Goal: Task Accomplishment & Management: Use online tool/utility

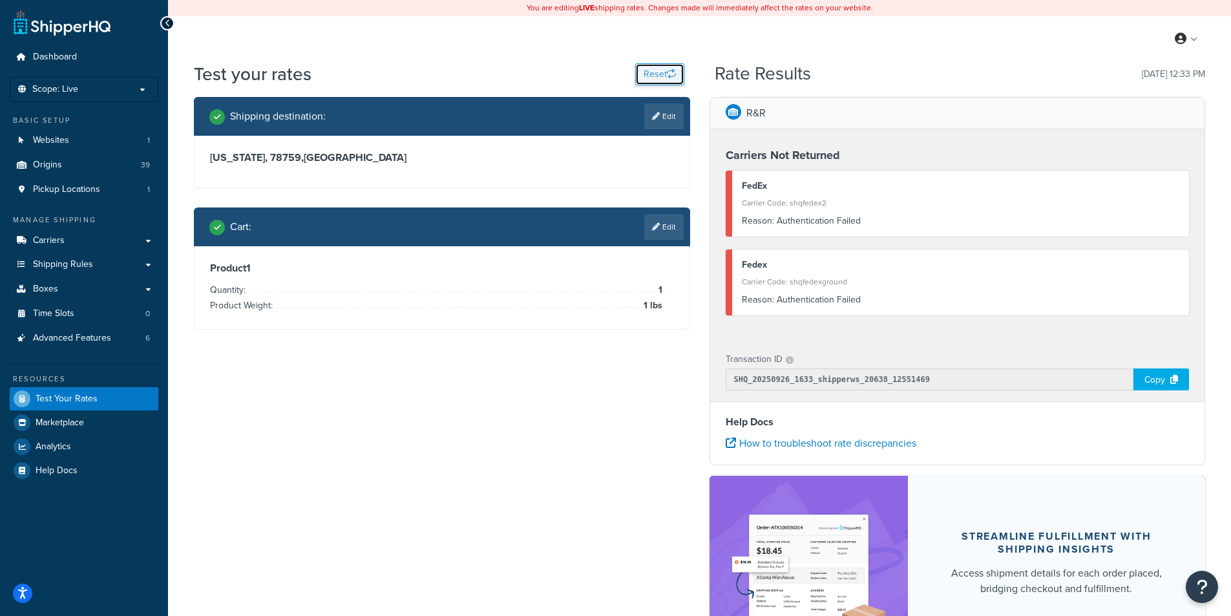
click at [669, 80] on button "Reset" at bounding box center [659, 74] width 49 height 22
select select "[GEOGRAPHIC_DATA]"
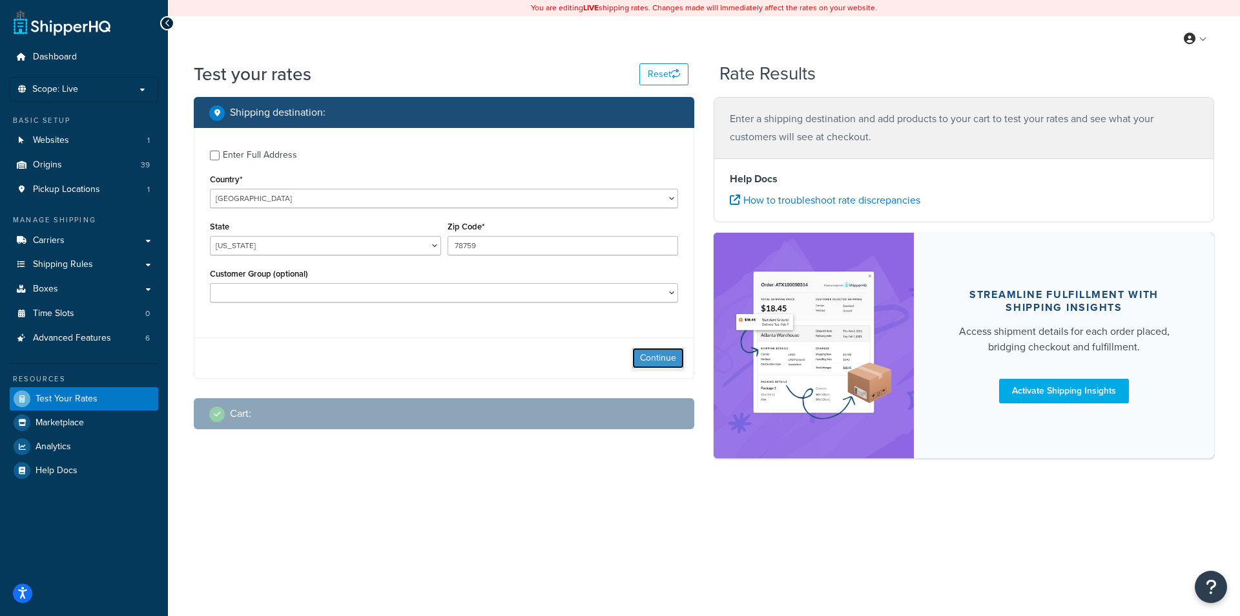
click at [667, 366] on button "Continue" at bounding box center [658, 358] width 52 height 21
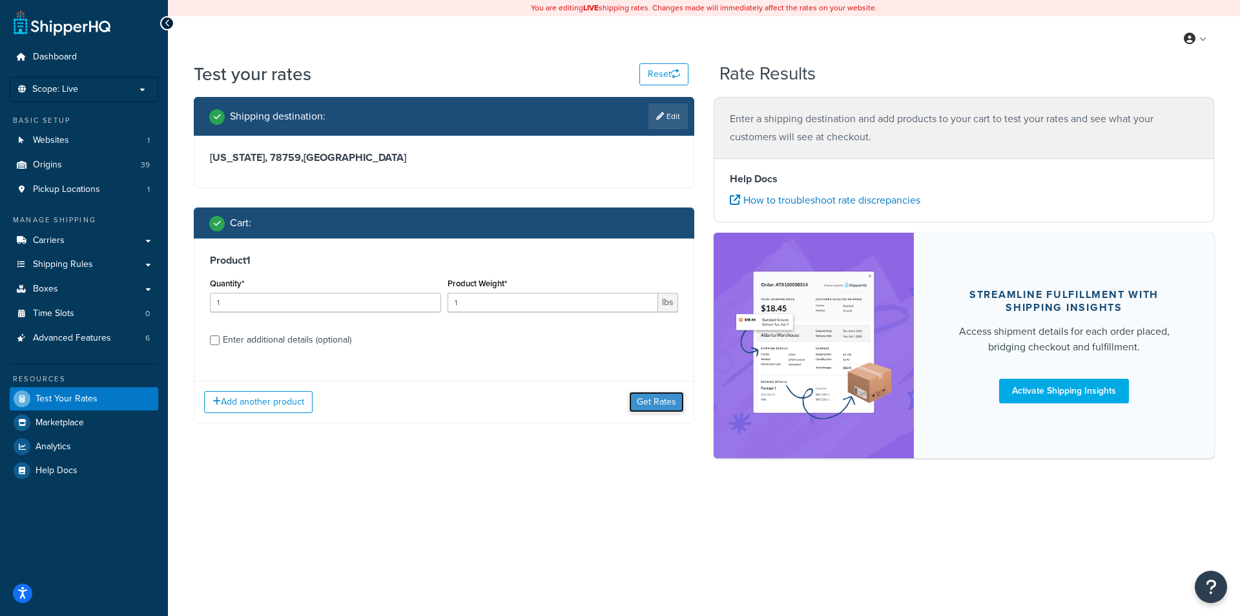
click at [668, 401] on button "Get Rates" at bounding box center [656, 401] width 55 height 21
click at [656, 73] on button "Reset" at bounding box center [664, 74] width 49 height 22
select select "[GEOGRAPHIC_DATA]"
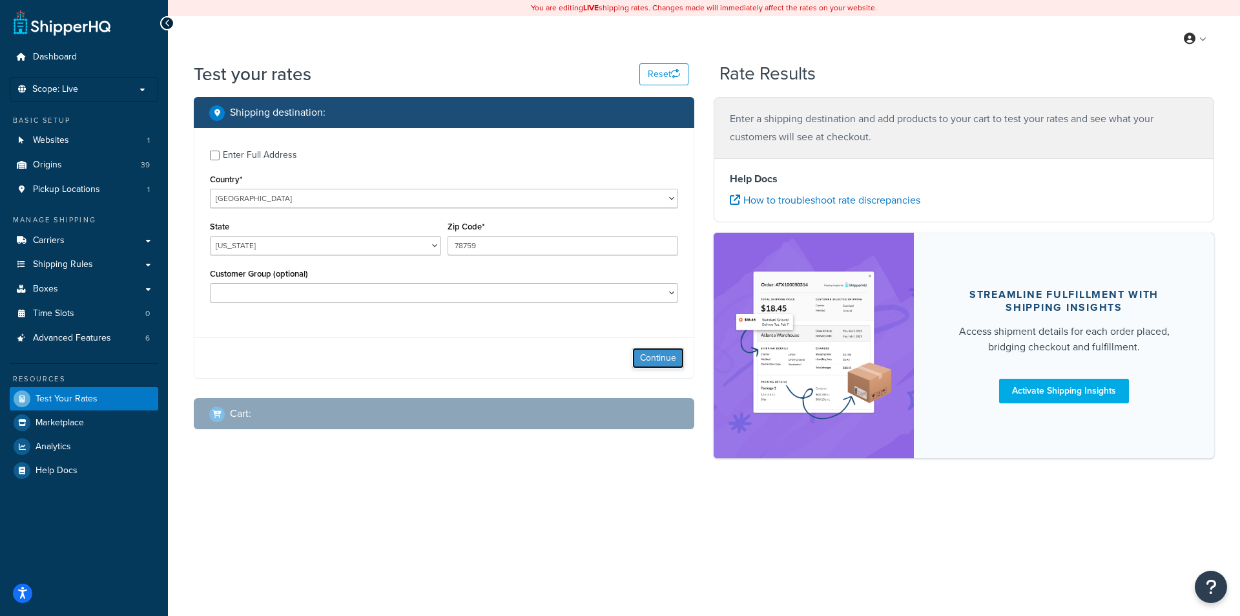
click at [646, 362] on button "Continue" at bounding box center [658, 358] width 52 height 21
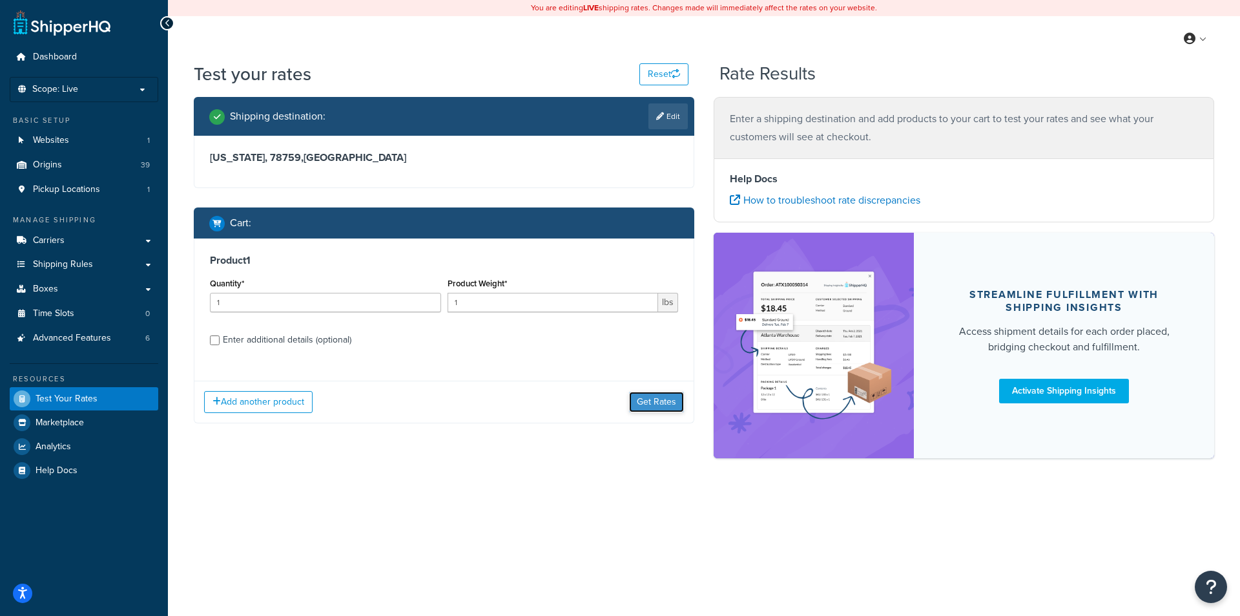
click at [665, 397] on button "Get Rates" at bounding box center [656, 401] width 55 height 21
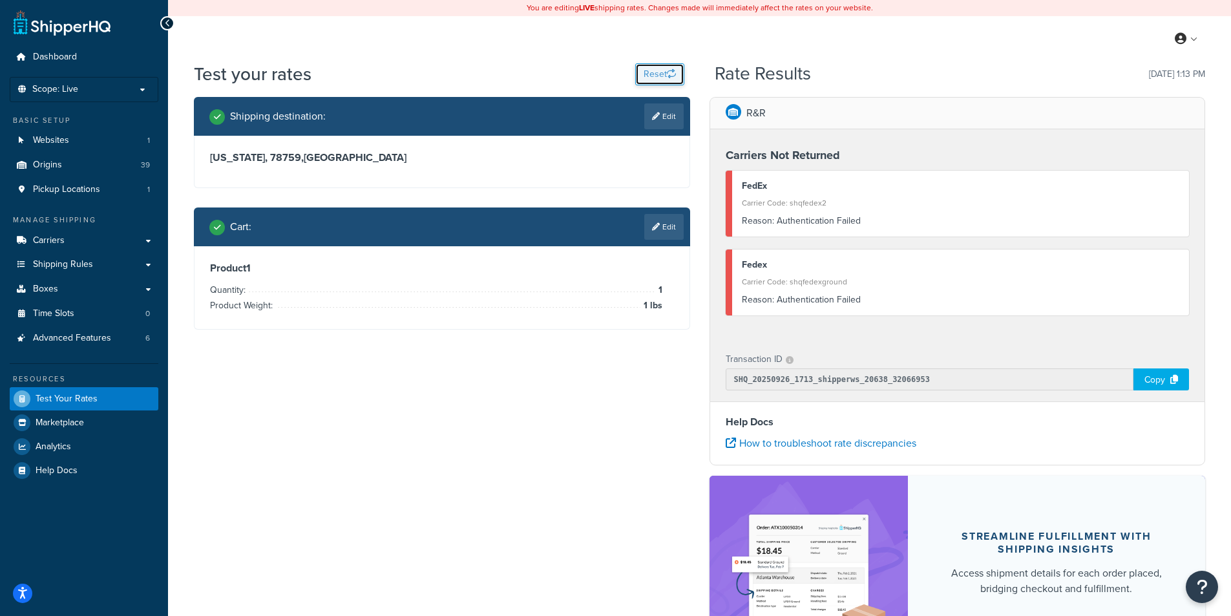
click at [662, 68] on button "Reset" at bounding box center [659, 74] width 49 height 22
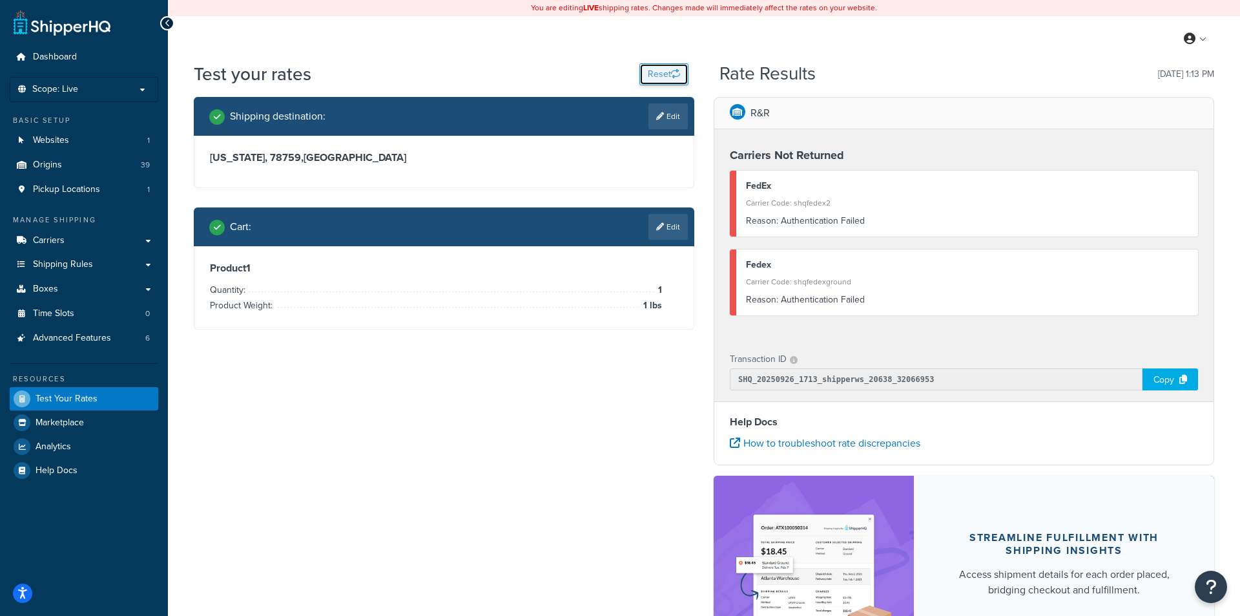
select select "[GEOGRAPHIC_DATA]"
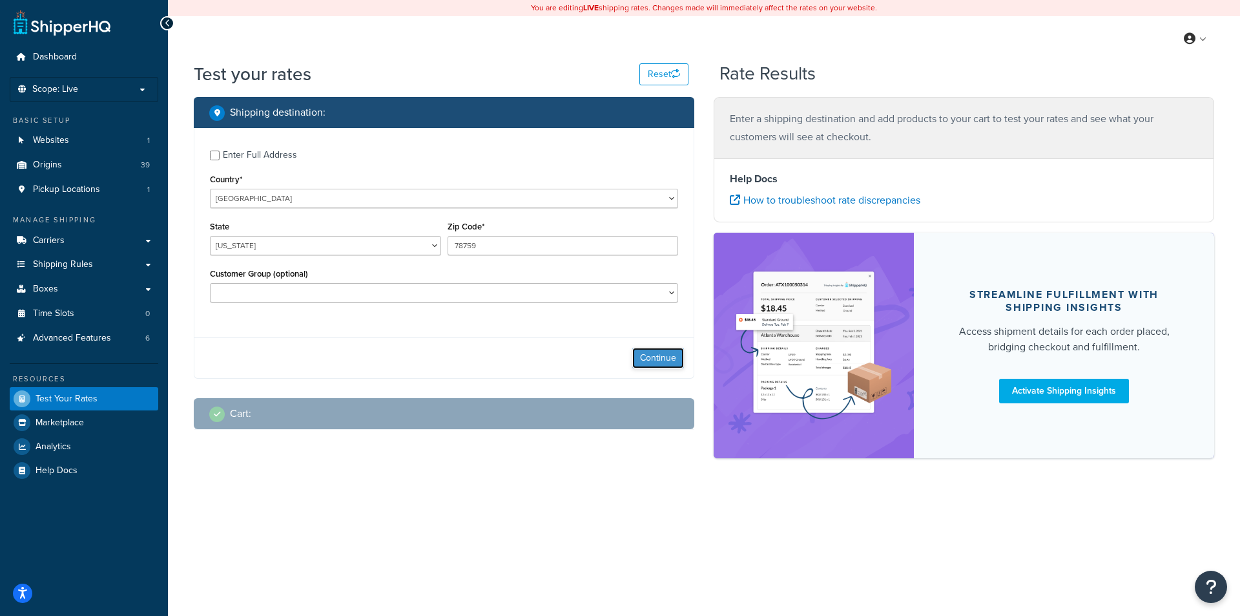
click at [668, 360] on button "Continue" at bounding box center [658, 358] width 52 height 21
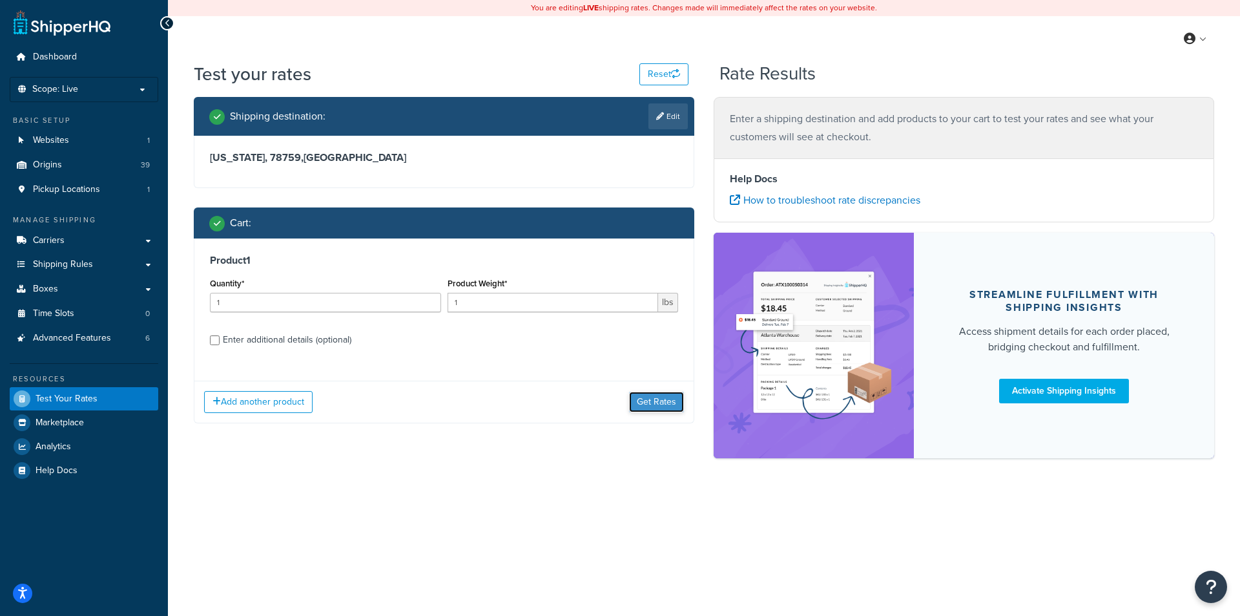
click at [669, 400] on button "Get Rates" at bounding box center [656, 401] width 55 height 21
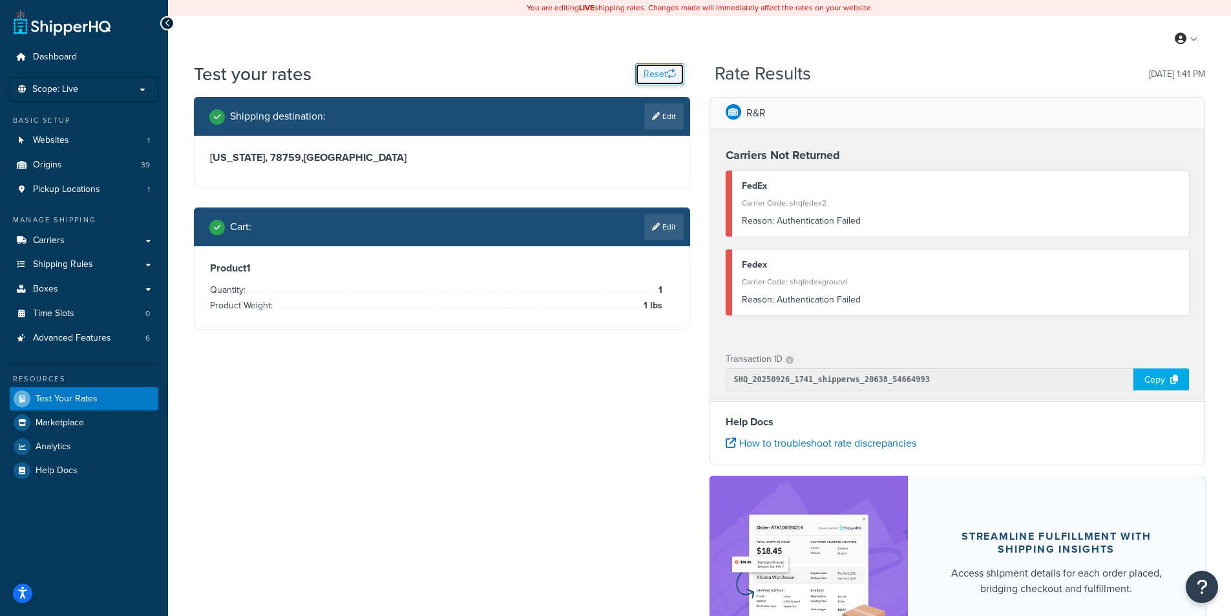
click at [664, 67] on button "Reset" at bounding box center [659, 74] width 49 height 22
select select "[GEOGRAPHIC_DATA]"
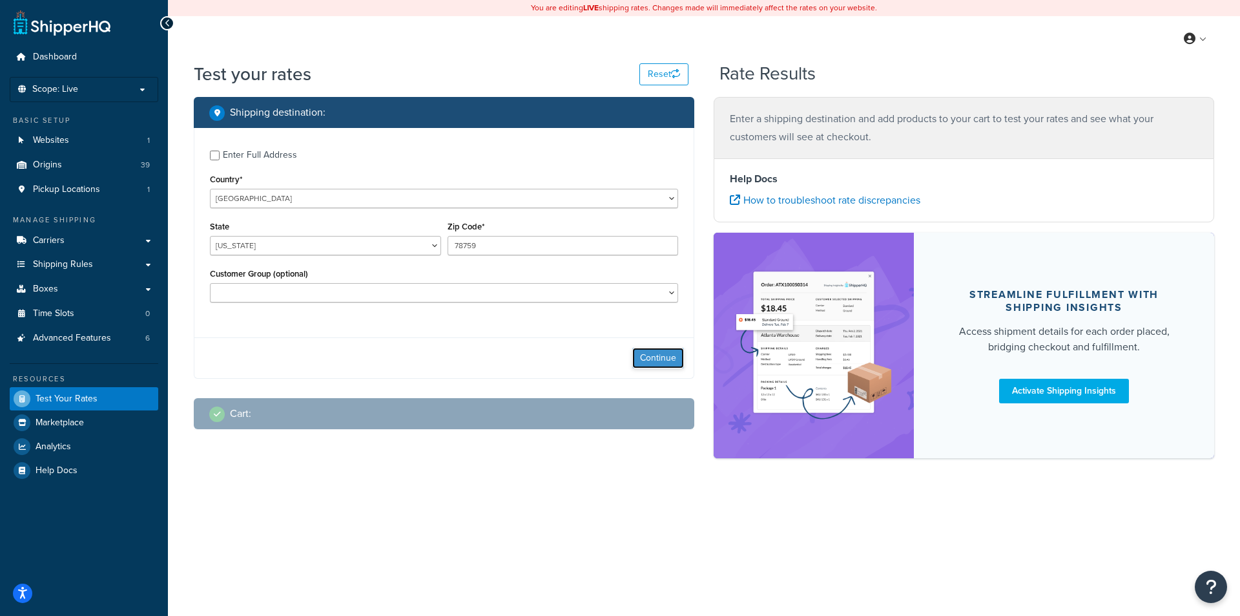
click at [661, 361] on button "Continue" at bounding box center [658, 358] width 52 height 21
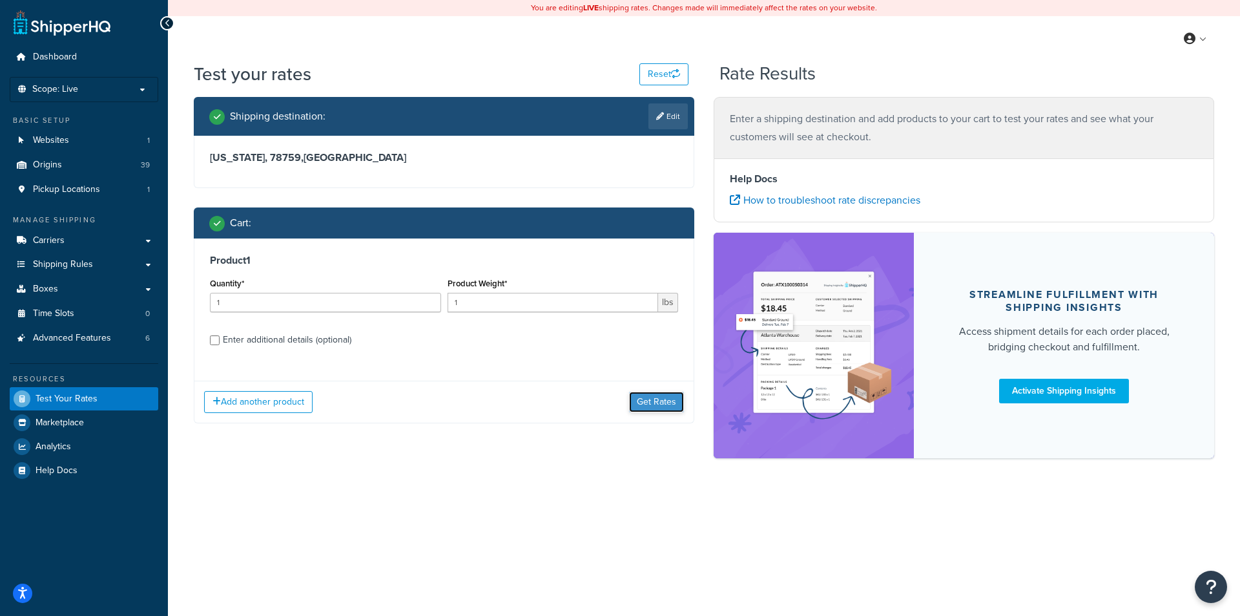
click at [661, 400] on button "Get Rates" at bounding box center [656, 401] width 55 height 21
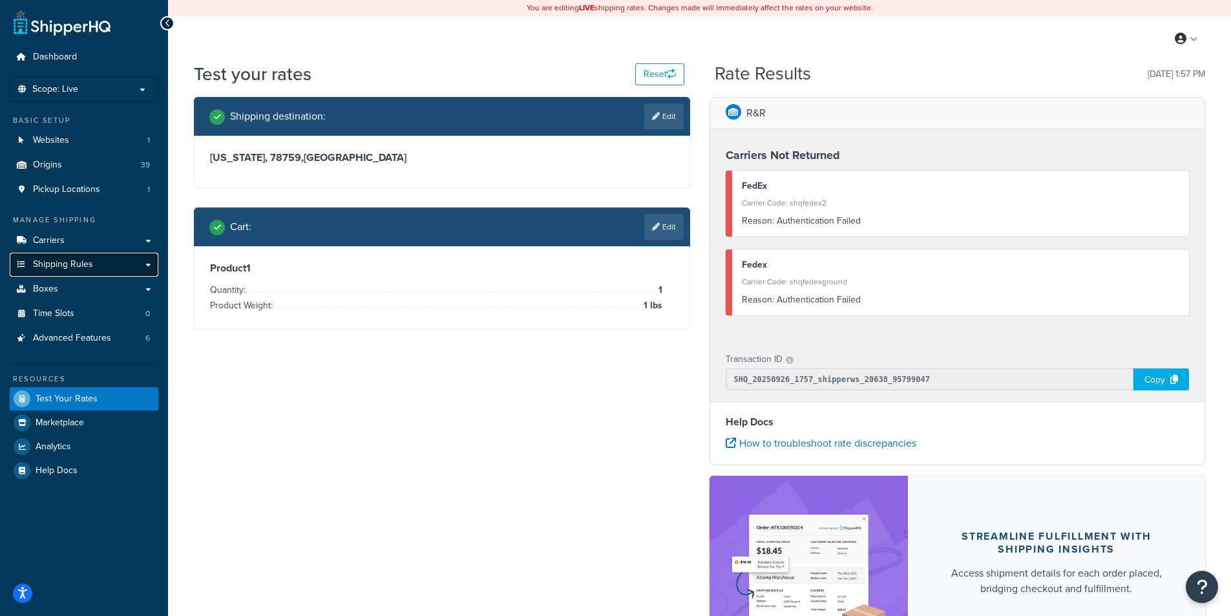
click at [69, 260] on span "Shipping Rules" at bounding box center [63, 264] width 60 height 11
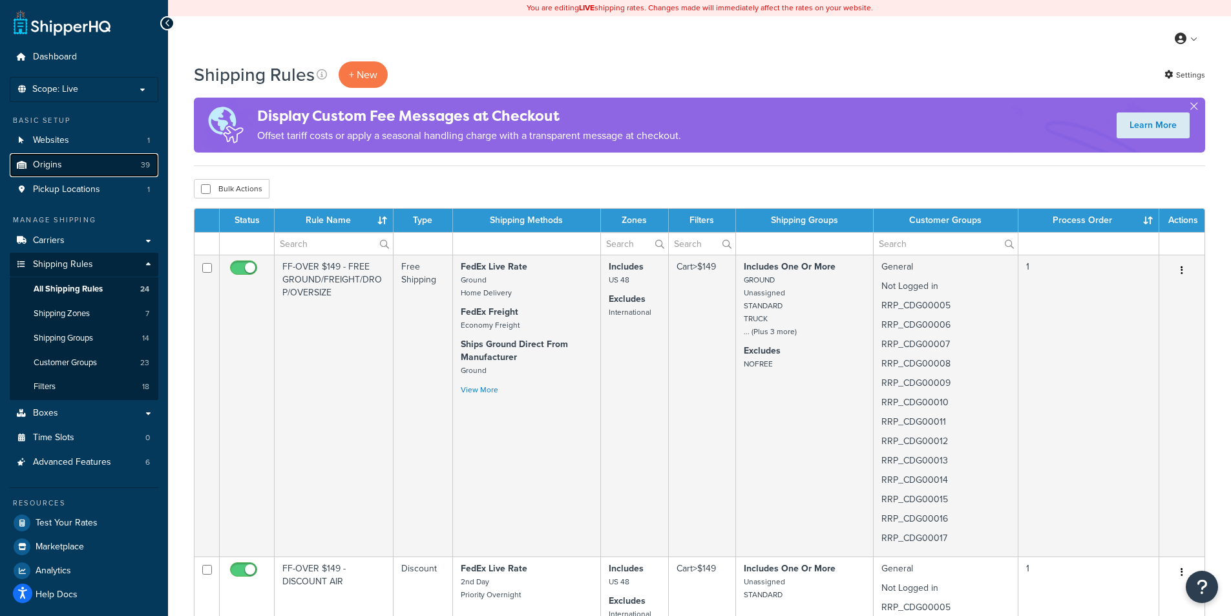
click at [68, 164] on link "Origins 39" at bounding box center [84, 165] width 149 height 24
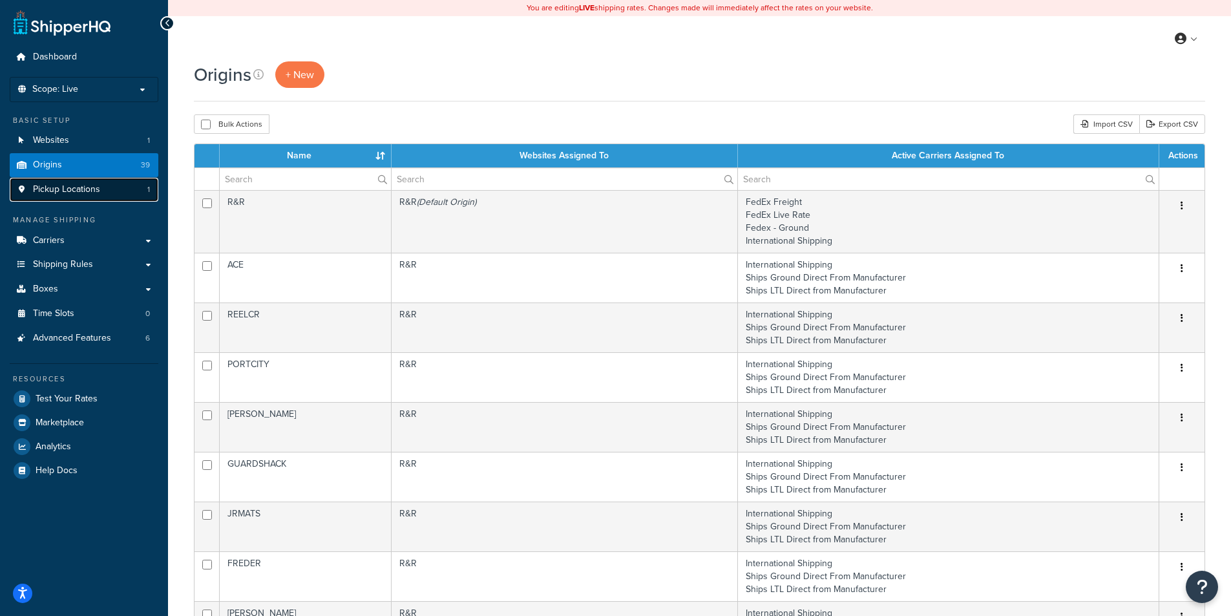
click at [78, 194] on span "Pickup Locations" at bounding box center [66, 189] width 67 height 11
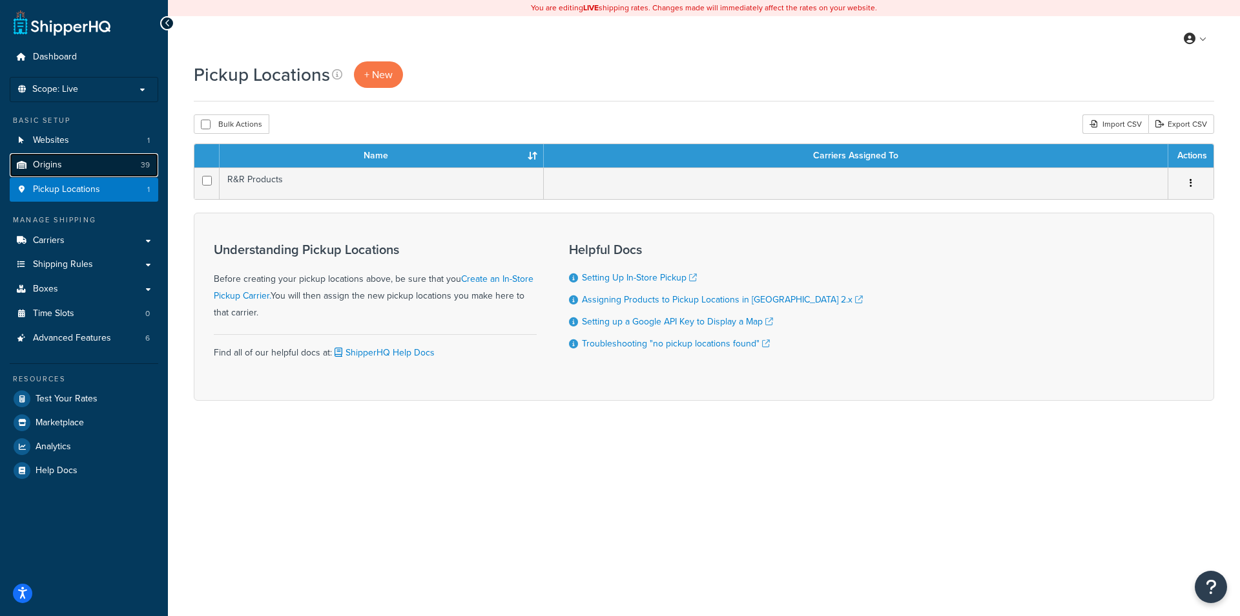
click at [69, 169] on link "Origins 39" at bounding box center [84, 165] width 149 height 24
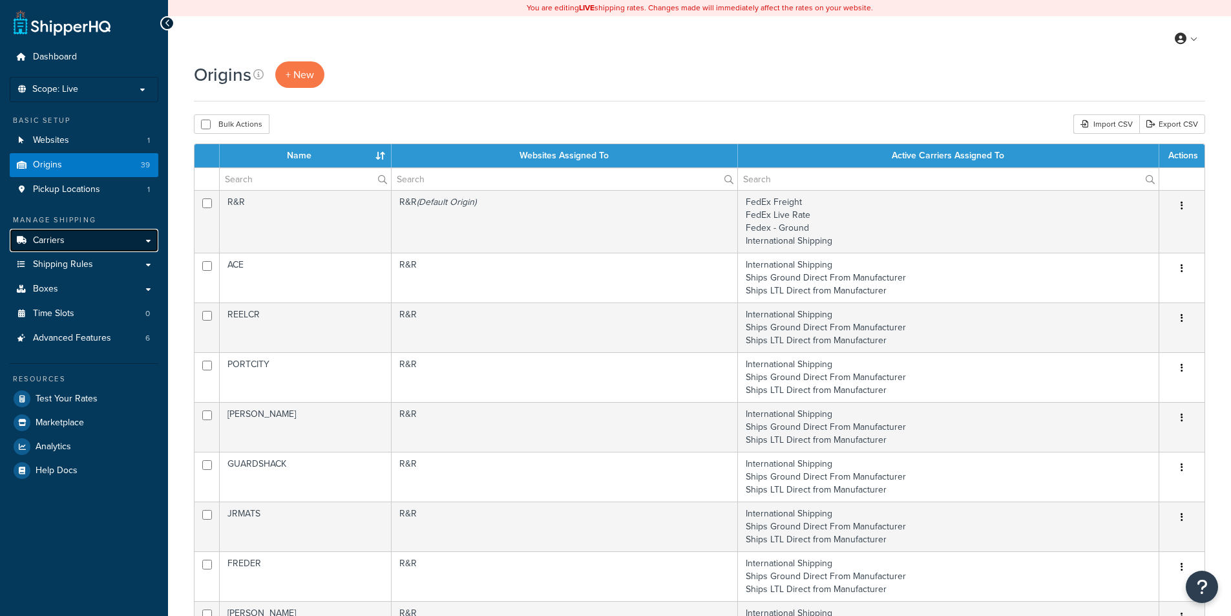
click at [72, 239] on link "Carriers" at bounding box center [84, 241] width 149 height 24
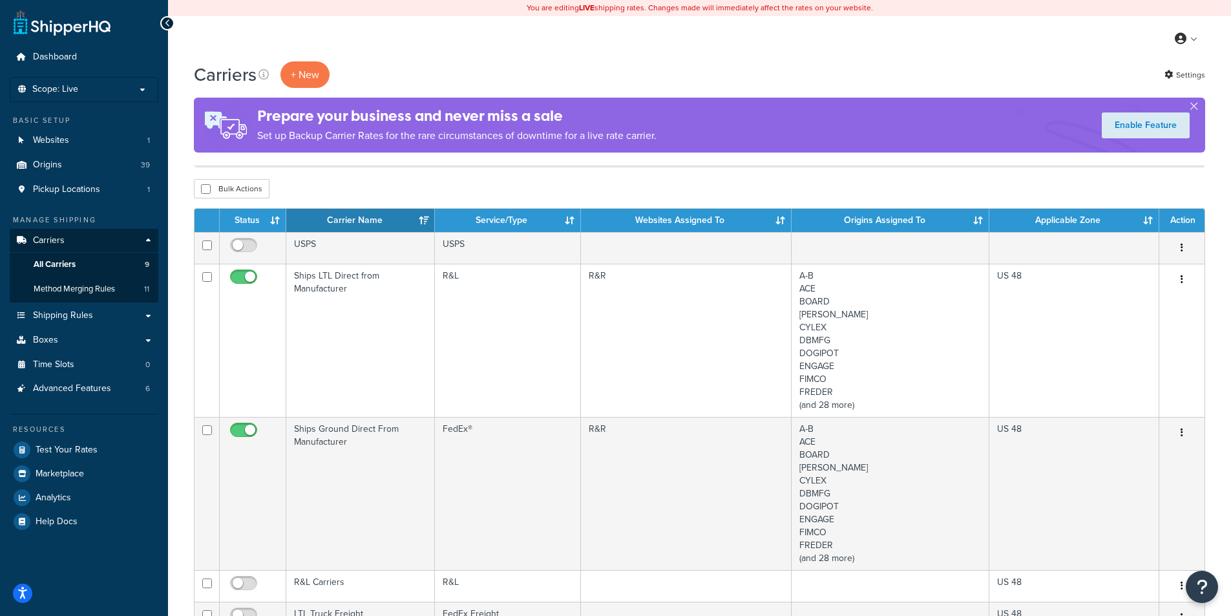
scroll to position [258, 0]
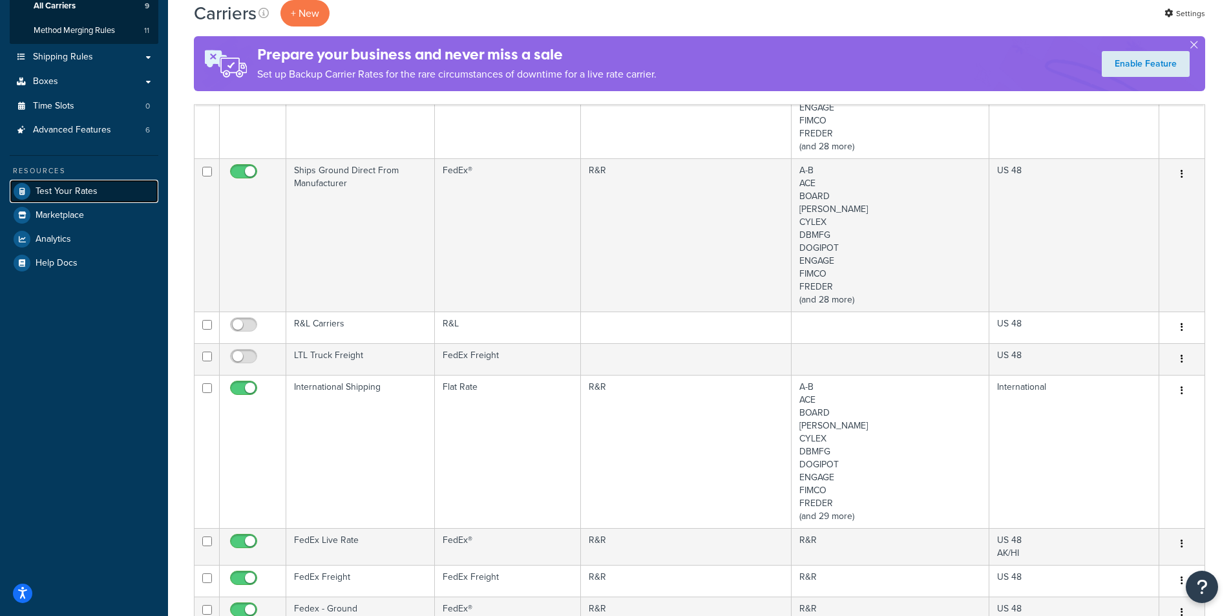
click at [79, 191] on span "Test Your Rates" at bounding box center [67, 191] width 62 height 11
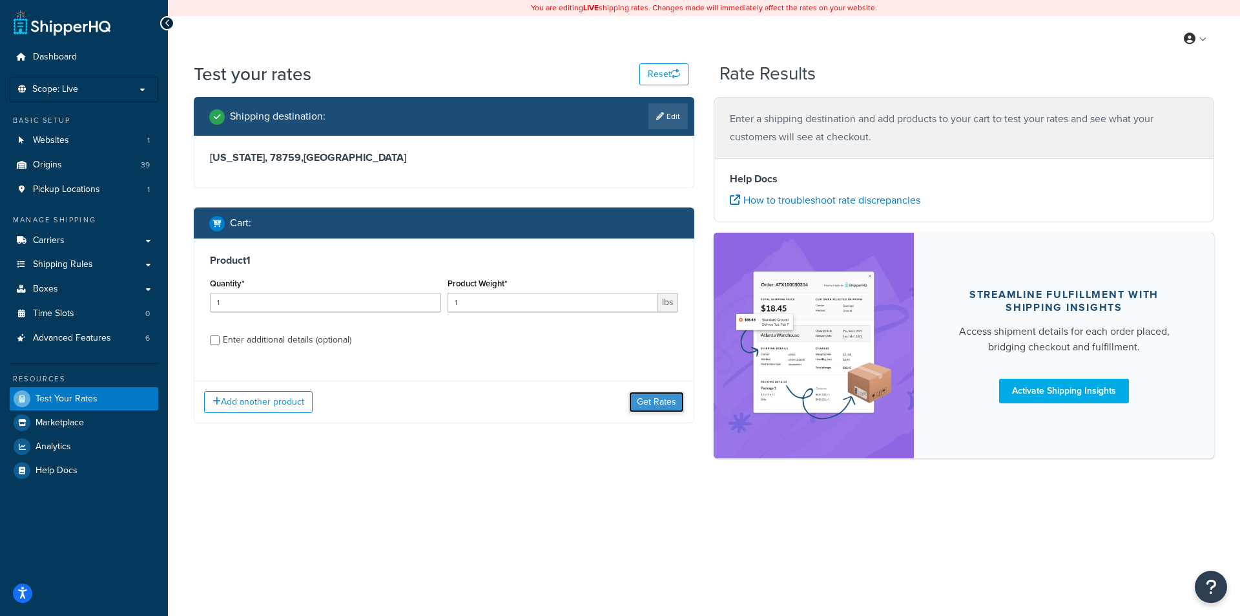
click at [644, 397] on button "Get Rates" at bounding box center [656, 401] width 55 height 21
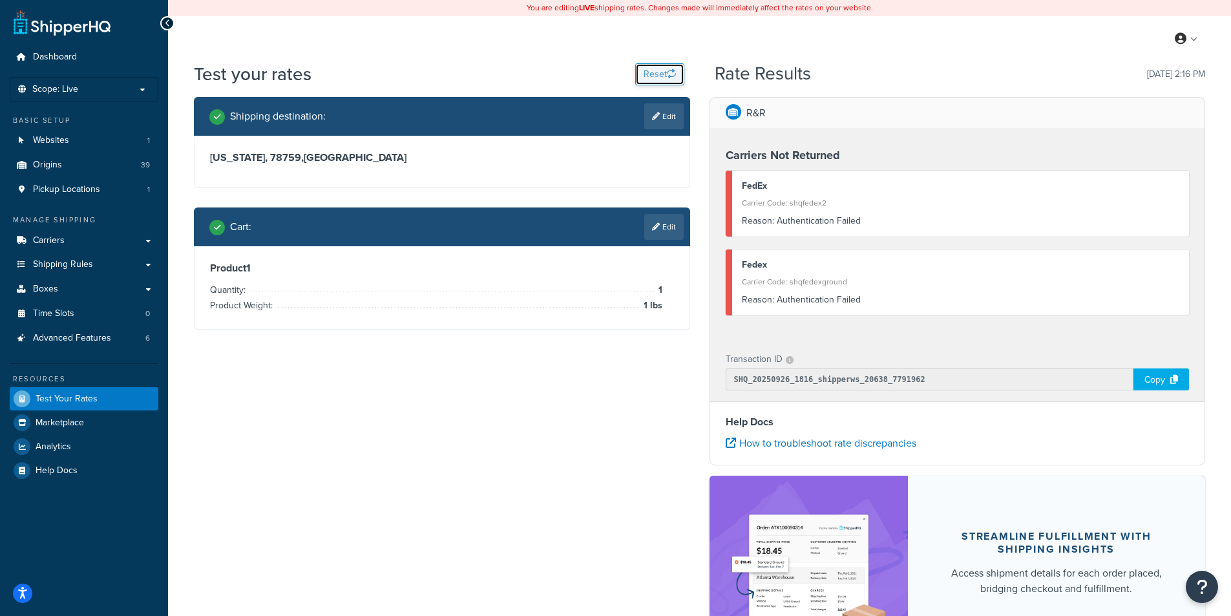
click at [656, 72] on button "Reset" at bounding box center [659, 74] width 49 height 22
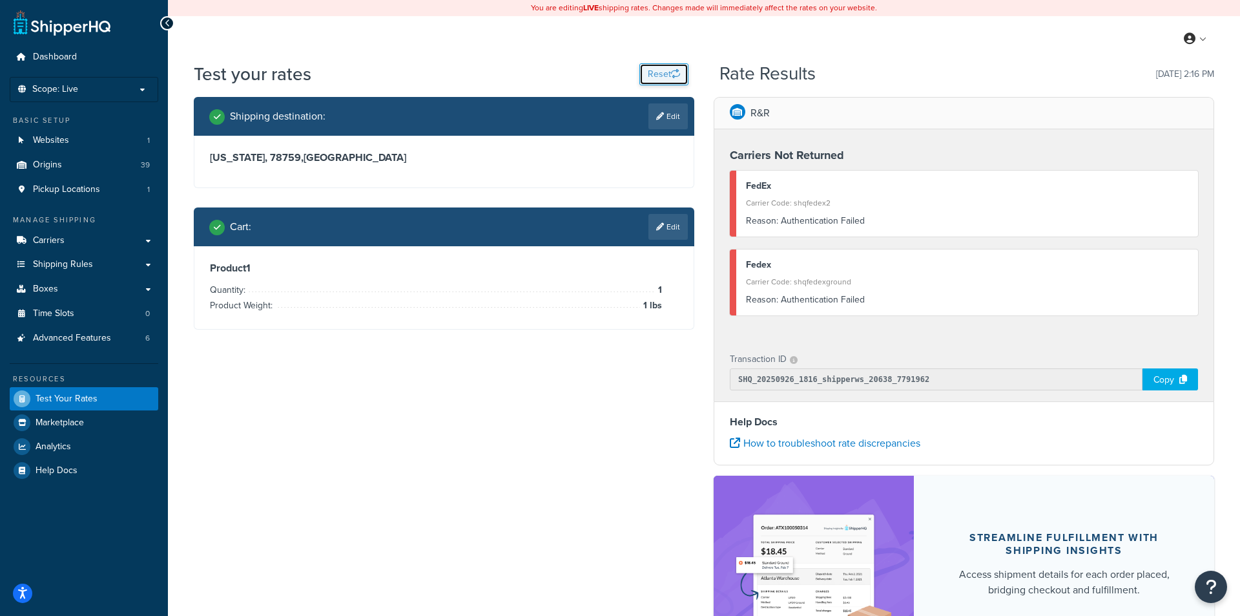
select select "[GEOGRAPHIC_DATA]"
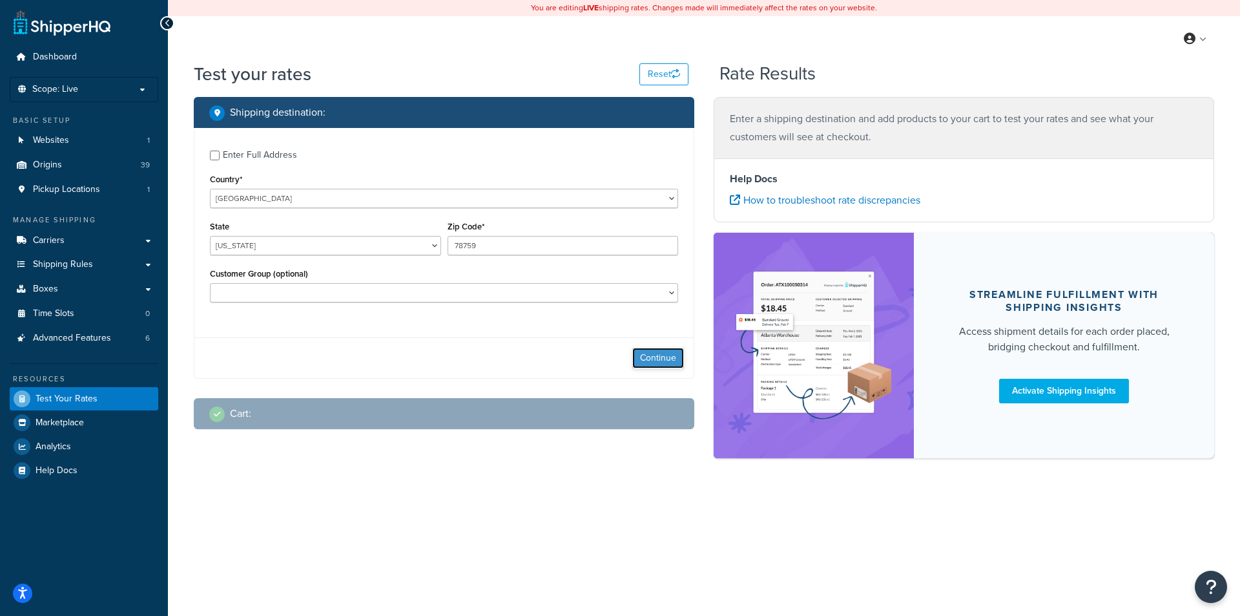
click at [658, 355] on button "Continue" at bounding box center [658, 358] width 52 height 21
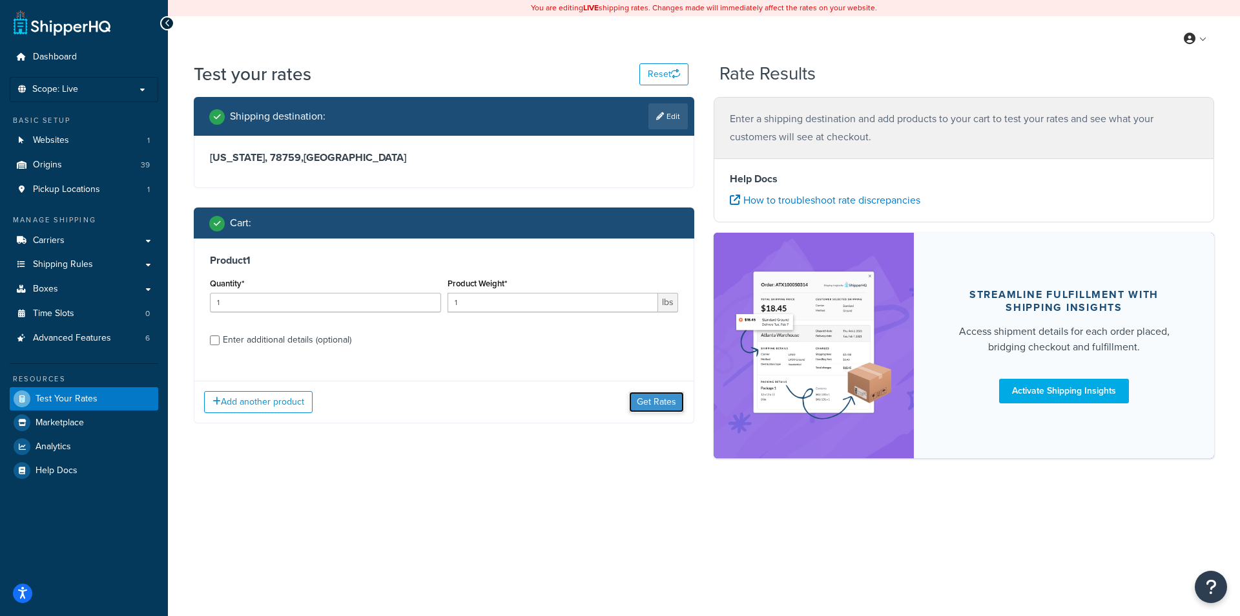
click at [658, 395] on button "Get Rates" at bounding box center [656, 401] width 55 height 21
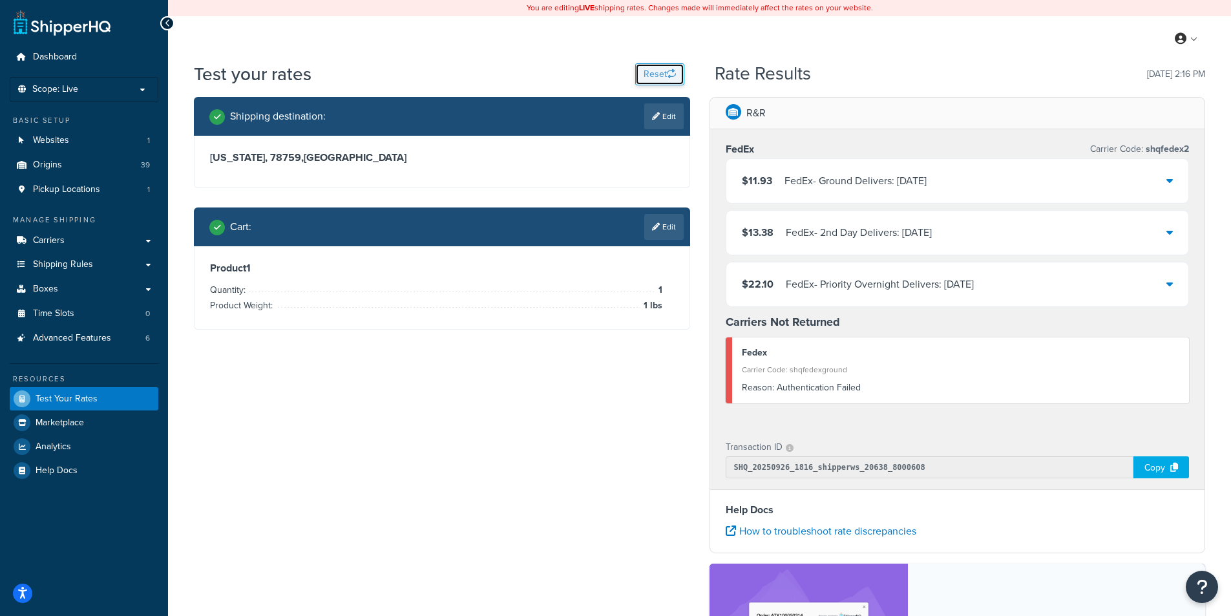
click at [662, 67] on button "Reset" at bounding box center [659, 74] width 49 height 22
select select "[GEOGRAPHIC_DATA]"
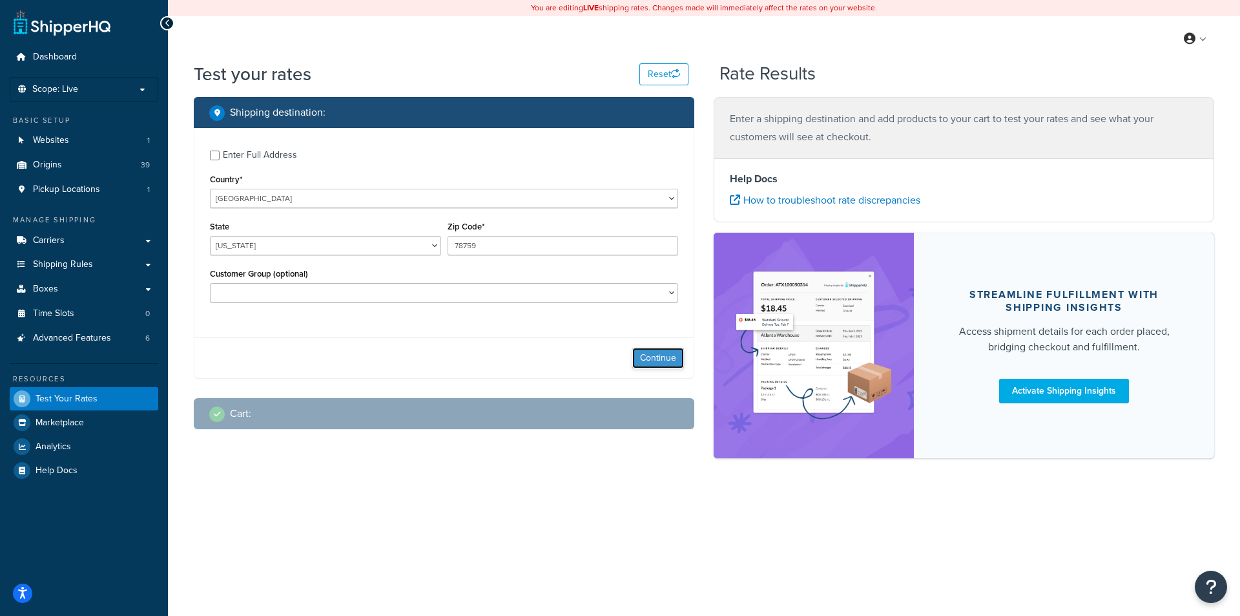
click at [672, 364] on button "Continue" at bounding box center [658, 358] width 52 height 21
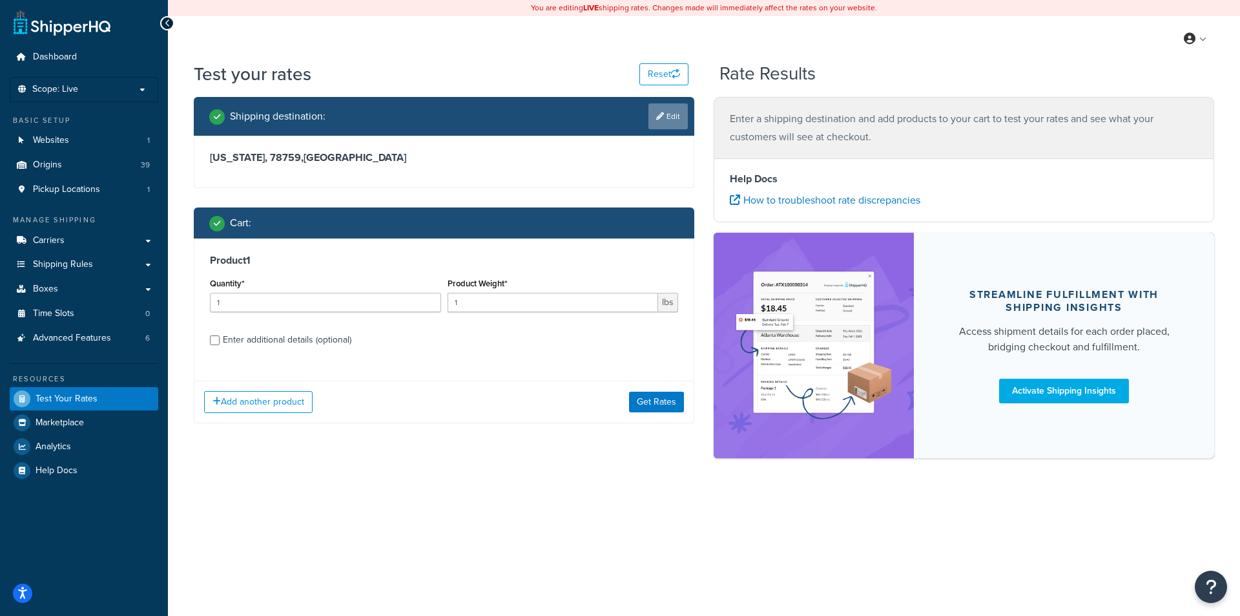
click at [670, 111] on link "Edit" at bounding box center [668, 116] width 39 height 26
select select "[GEOGRAPHIC_DATA]"
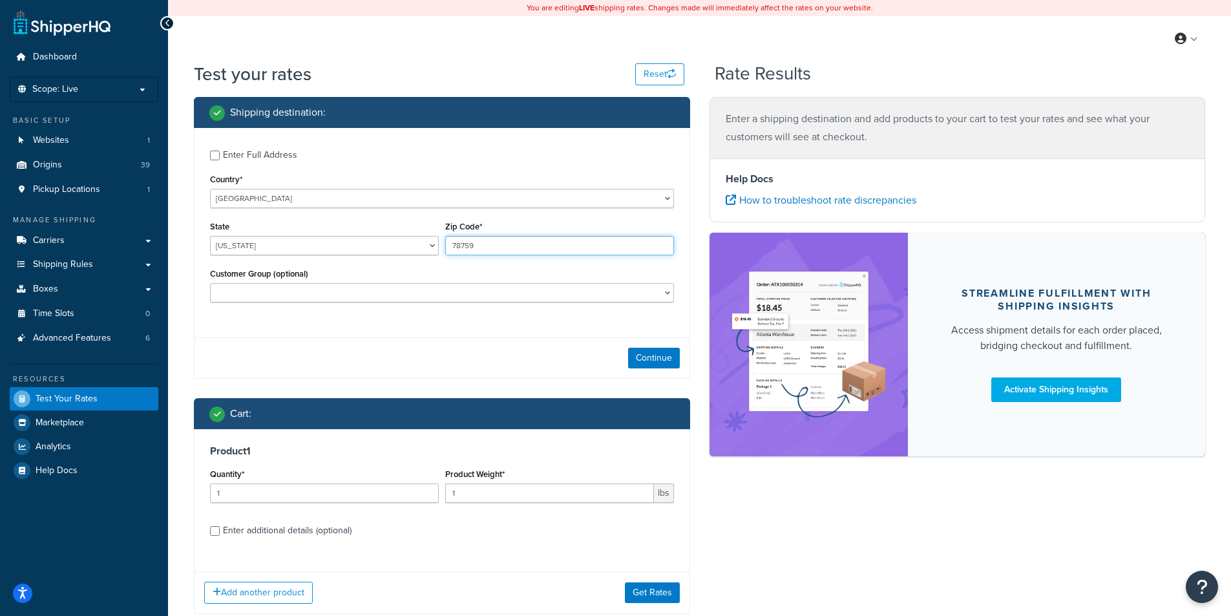
drag, startPoint x: 363, startPoint y: 234, endPoint x: 265, endPoint y: 235, distance: 97.5
click at [265, 235] on div "State [US_STATE] [US_STATE] [US_STATE] [US_STATE] [US_STATE] Armed Forces Ameri…" at bounding box center [442, 241] width 470 height 47
type input "55318"
select select "MN"
click at [643, 361] on button "Continue" at bounding box center [654, 358] width 52 height 21
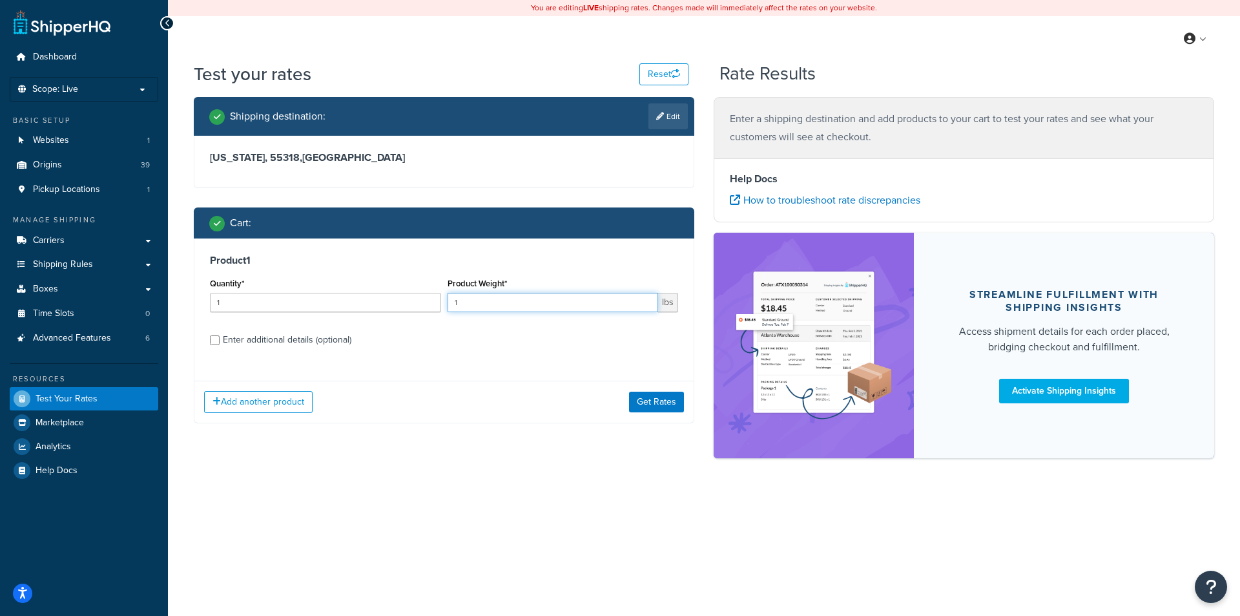
click at [494, 302] on input "1" at bounding box center [553, 302] width 211 height 19
drag, startPoint x: 580, startPoint y: 291, endPoint x: 437, endPoint y: 282, distance: 143.1
click at [437, 282] on div "Quantity* 1 Product Weight* 1 lbs" at bounding box center [444, 298] width 475 height 47
drag, startPoint x: 490, startPoint y: 302, endPoint x: 435, endPoint y: 304, distance: 54.9
click at [435, 304] on div "Quantity* 1 Product Weight* 1 lbs" at bounding box center [444, 298] width 475 height 47
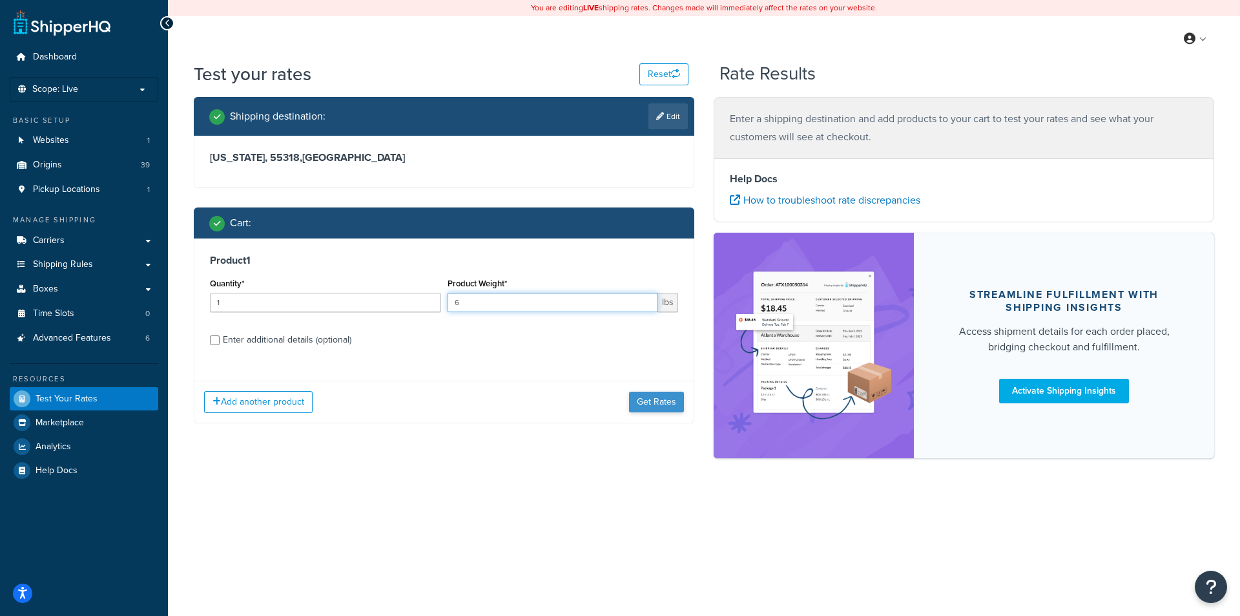
type input "6"
click at [671, 412] on button "Get Rates" at bounding box center [656, 401] width 55 height 21
